Goal: Task Accomplishment & Management: Manage account settings

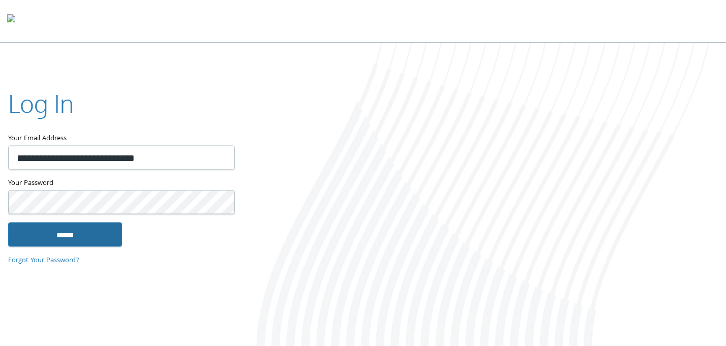
click at [48, 237] on input "******" at bounding box center [65, 234] width 114 height 24
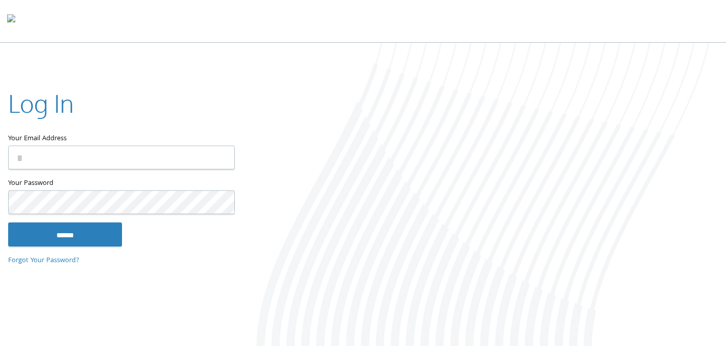
type input "**********"
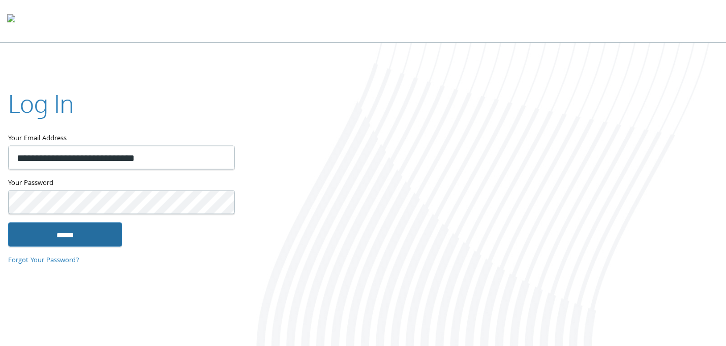
click at [85, 231] on input "******" at bounding box center [65, 234] width 114 height 24
